Goal: Task Accomplishment & Management: Complete application form

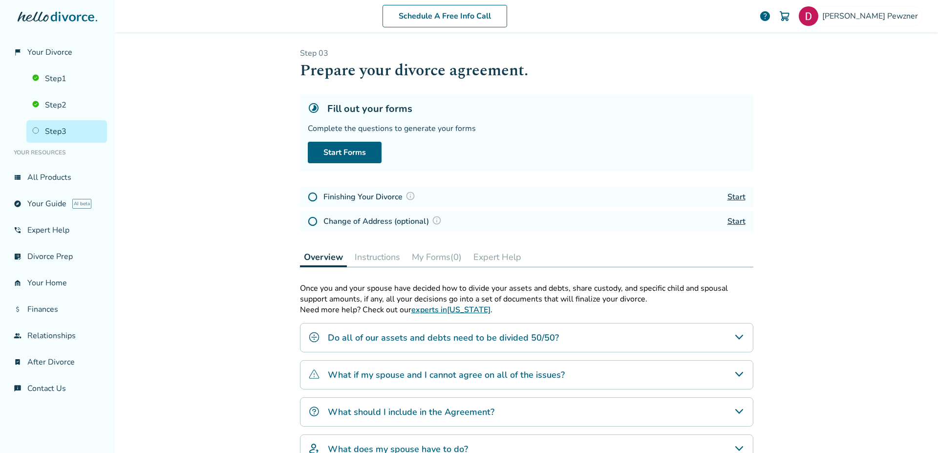
scroll to position [64, 0]
click at [344, 157] on link "Start Forms" at bounding box center [345, 152] width 74 height 21
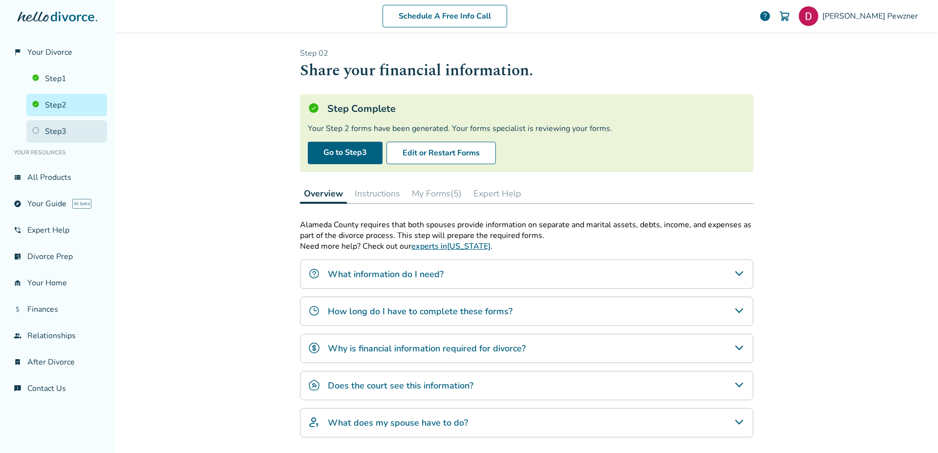
click at [73, 139] on link "Step 3" at bounding box center [66, 131] width 81 height 22
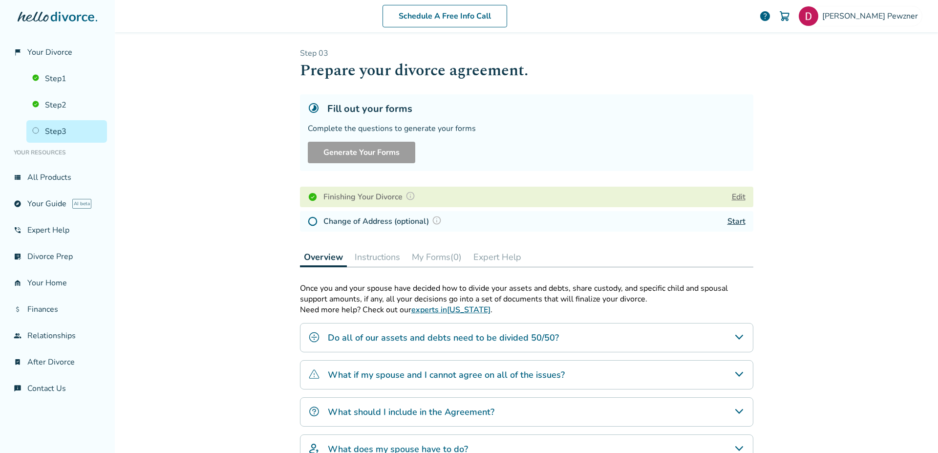
click at [733, 221] on link "Start" at bounding box center [736, 221] width 18 height 11
